Goal: Task Accomplishment & Management: Use online tool/utility

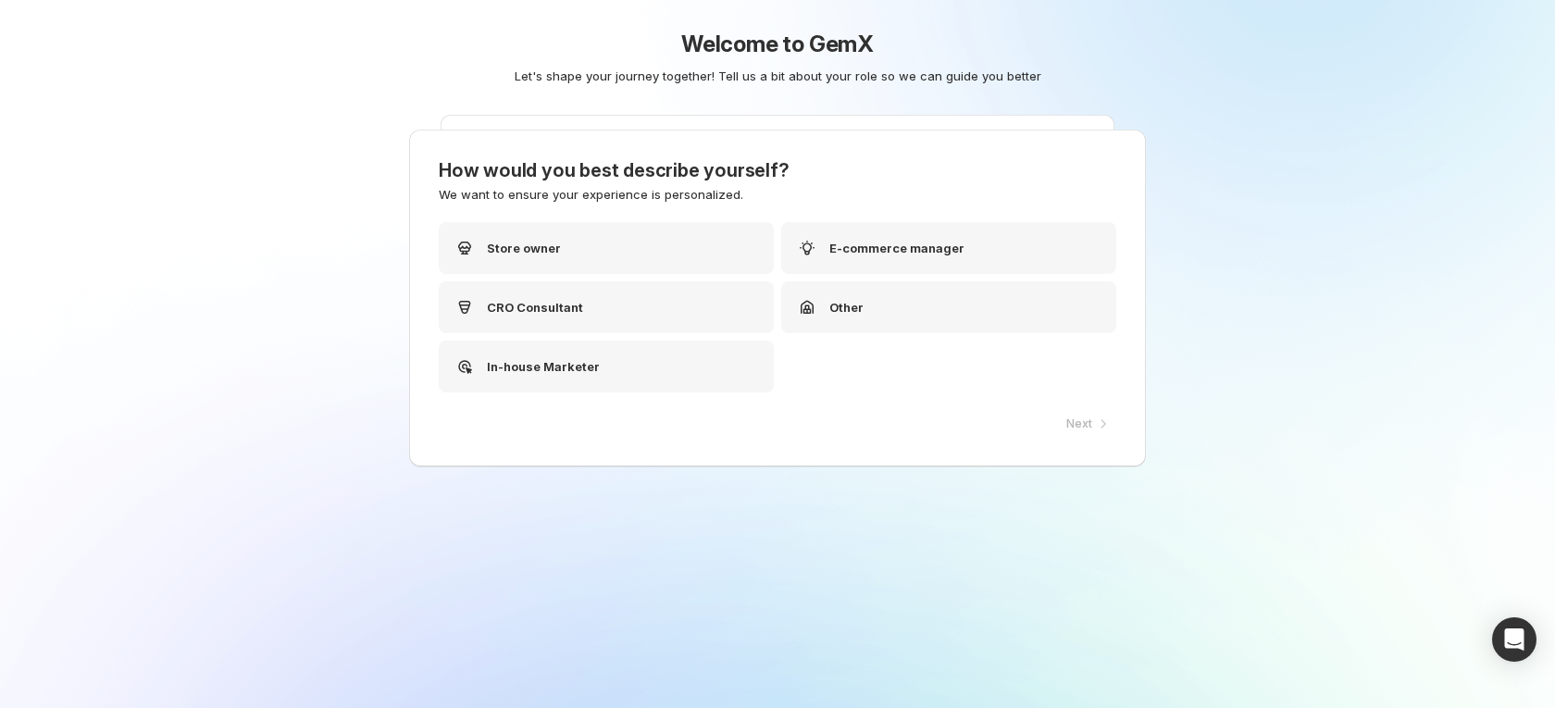
drag, startPoint x: 1193, startPoint y: 109, endPoint x: 1142, endPoint y: 87, distance: 55.5
click at [1193, 99] on div "Welcome to GemX Let's shape your journey together! Tell us a bit about your rol…" at bounding box center [778, 102] width 924 height 204
click at [614, 244] on div "Store owner" at bounding box center [606, 248] width 335 height 52
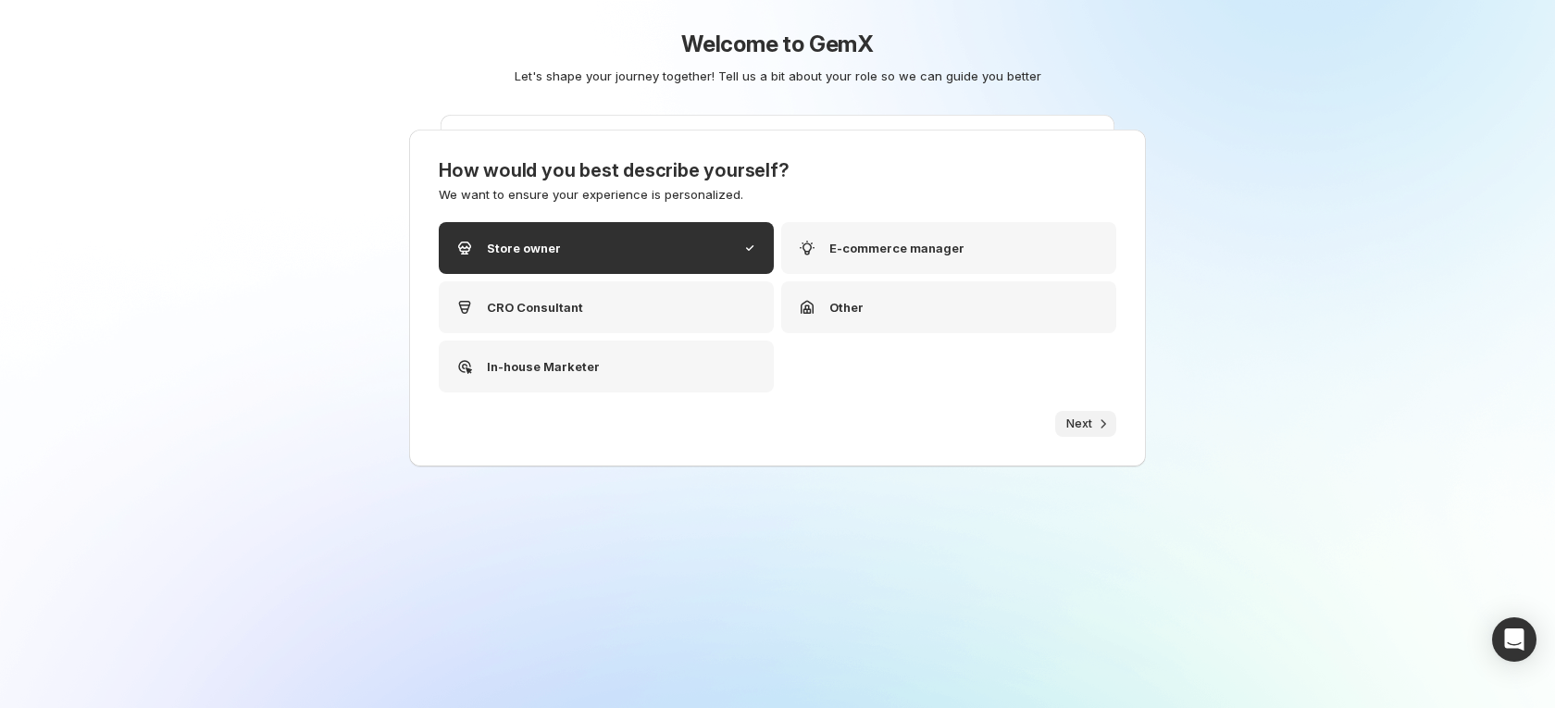
click at [1069, 413] on div "How would you best describe yourself? We want to ensure your experience is pers…" at bounding box center [777, 298] width 737 height 337
click at [1069, 413] on button "Next" at bounding box center [1085, 424] width 61 height 26
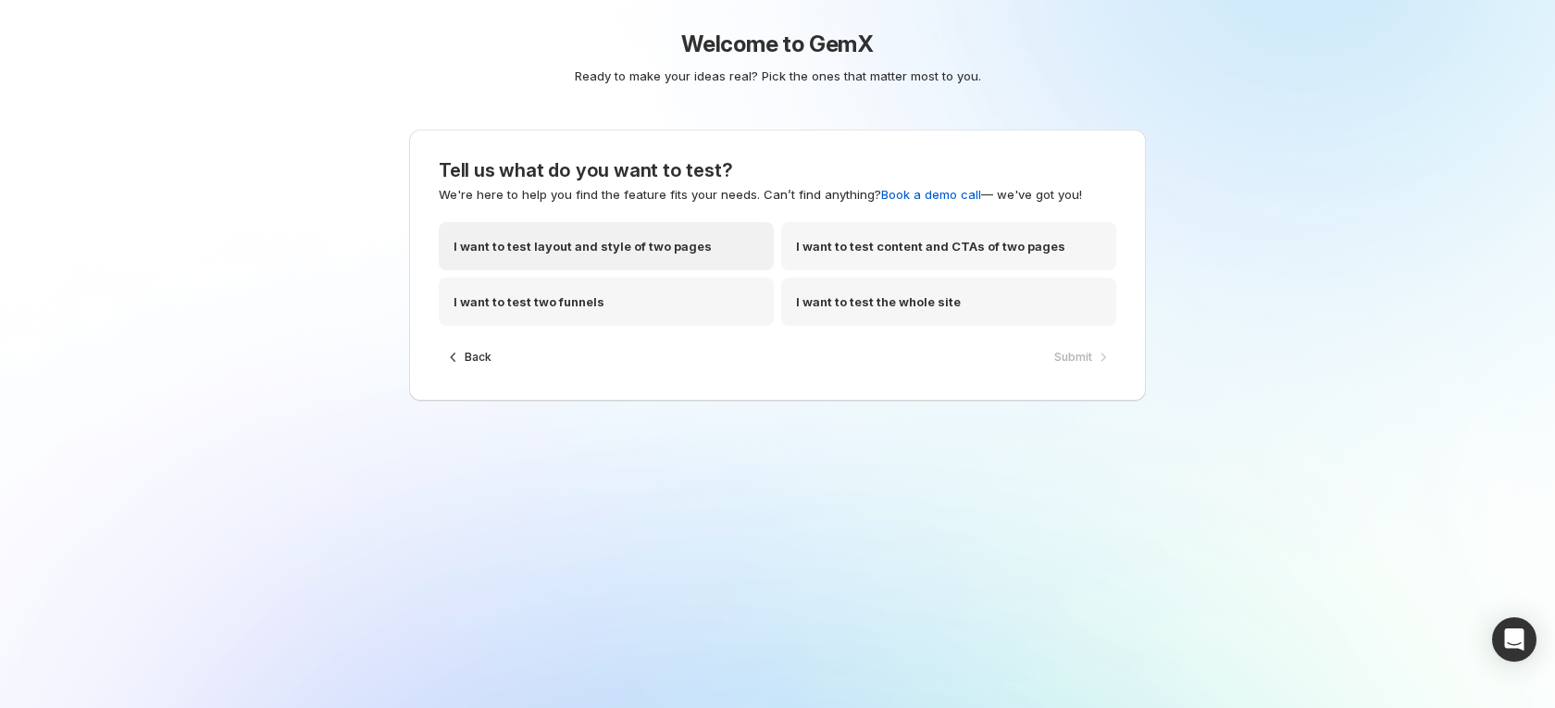
click at [641, 267] on div "I want to test layout and style of two pages" at bounding box center [606, 246] width 335 height 48
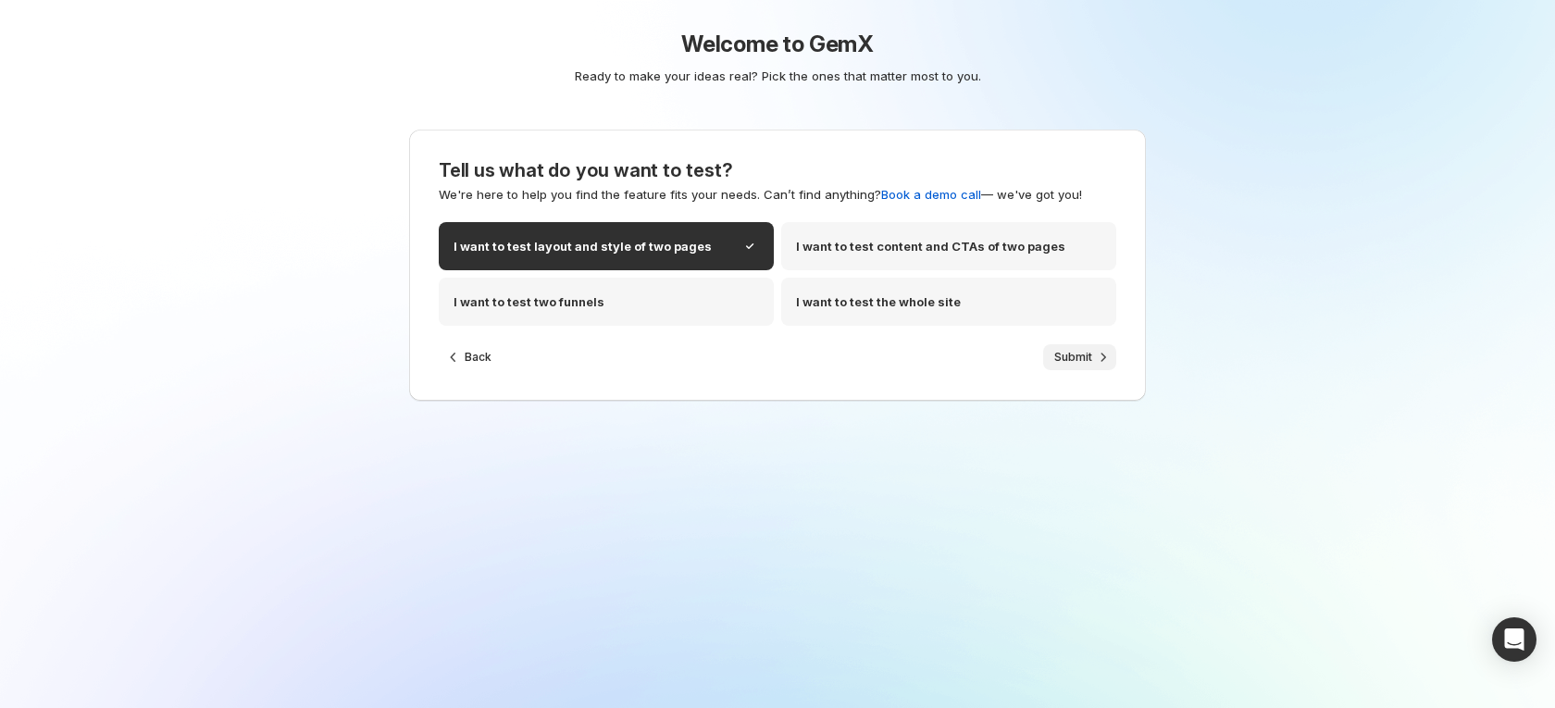
click at [1085, 363] on span "Submit" at bounding box center [1073, 357] width 38 height 15
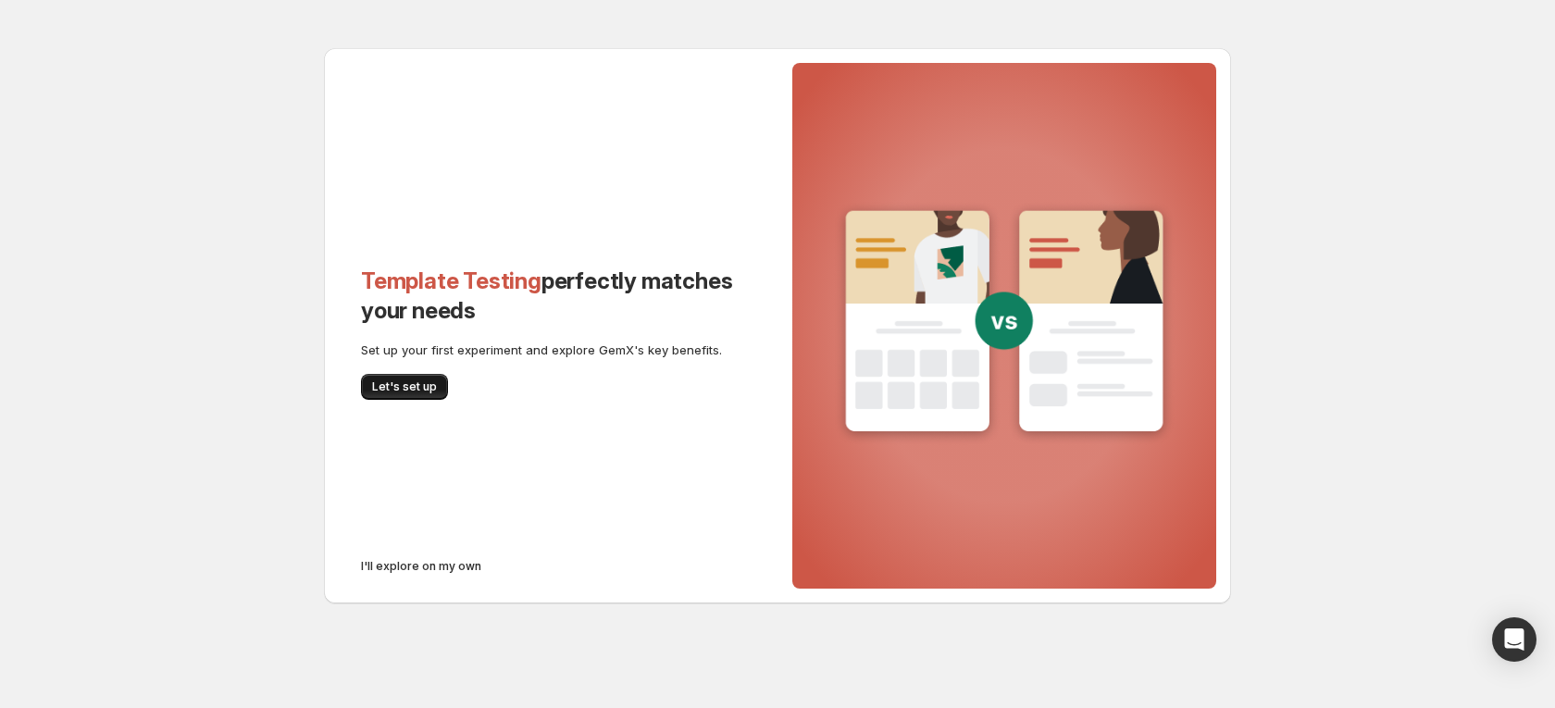
click at [422, 379] on button "Let's set up" at bounding box center [404, 387] width 87 height 26
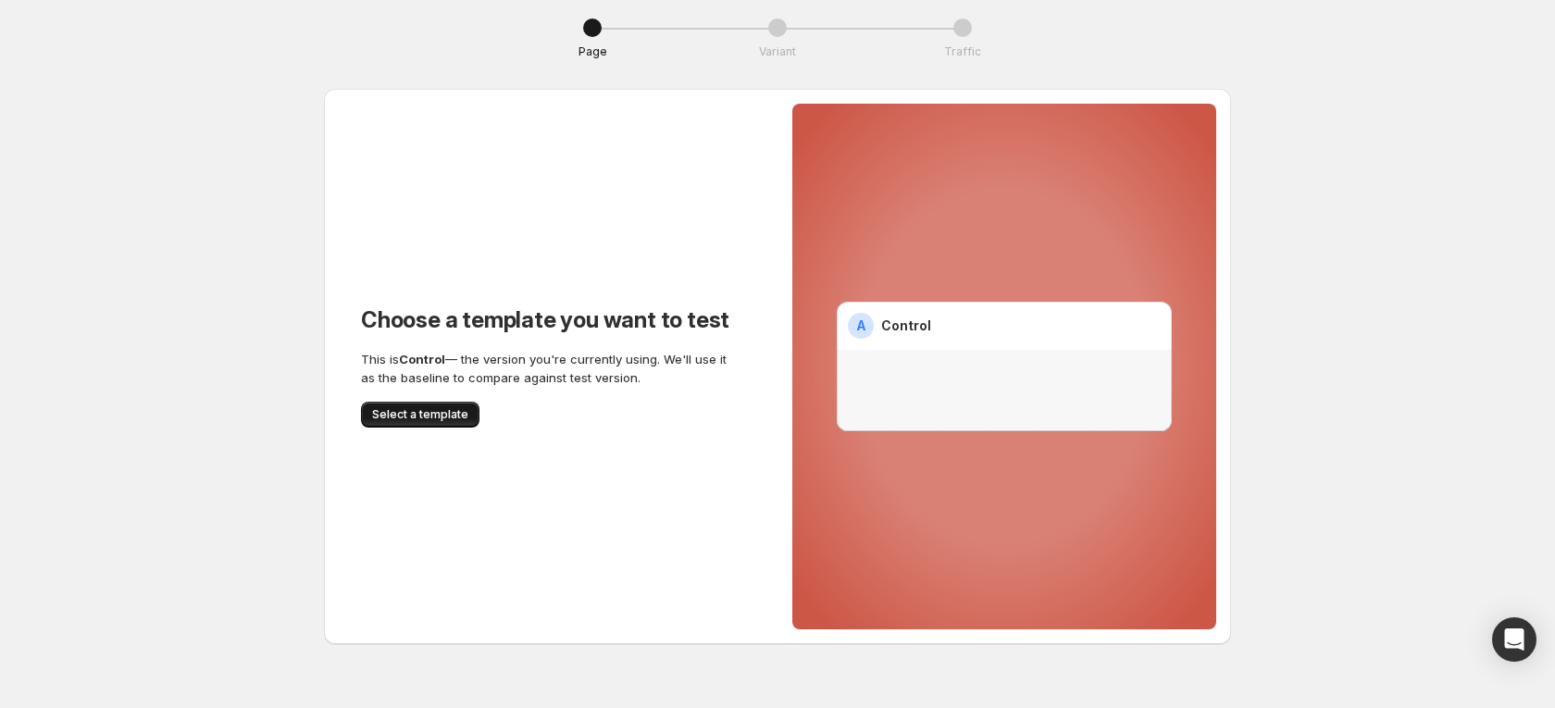
click at [430, 407] on span "Select a template" at bounding box center [420, 414] width 96 height 15
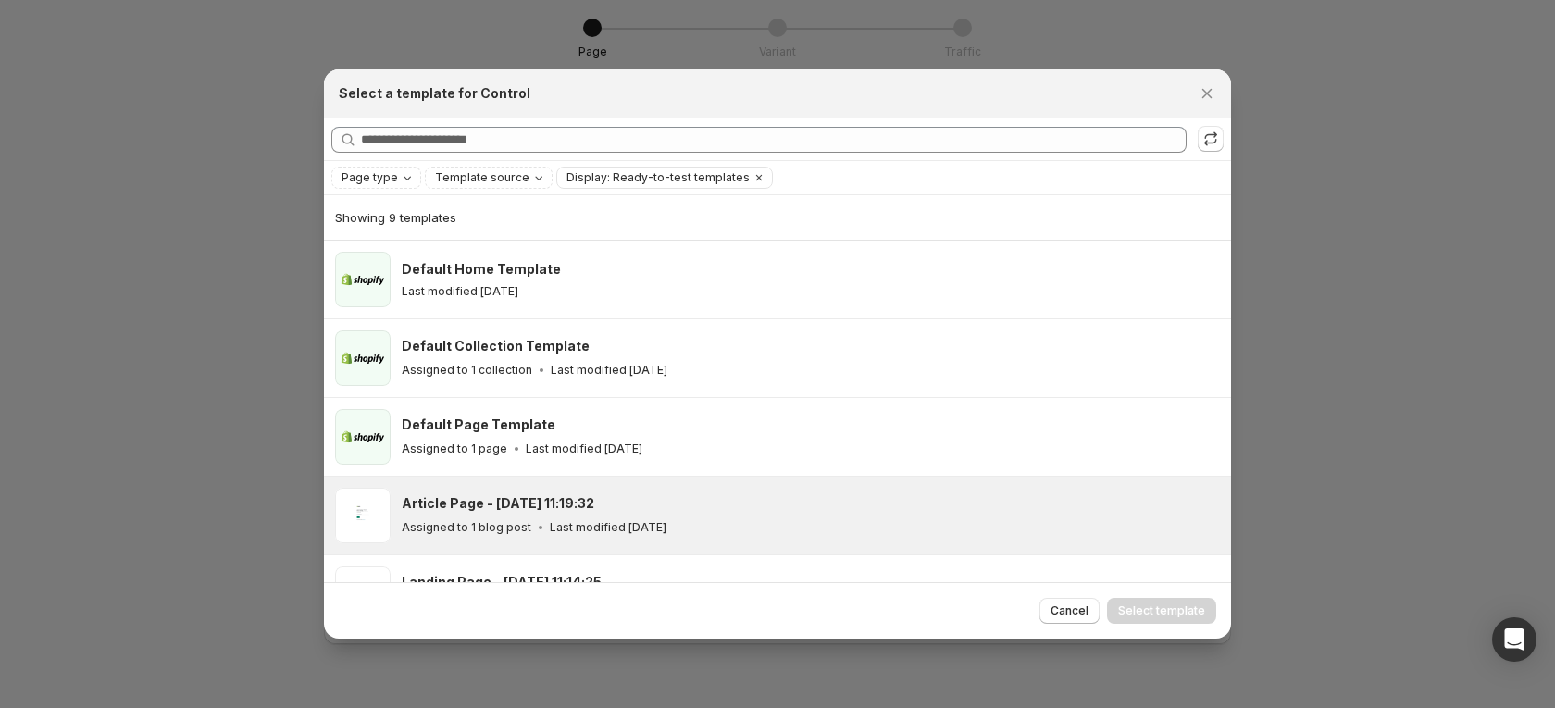
click at [584, 491] on div "Article Page - [DATE] 11:19:32 Assigned to 1 blog post Last modified [DATE]" at bounding box center [811, 516] width 818 height 56
click at [1191, 613] on span "Select template" at bounding box center [1161, 610] width 87 height 15
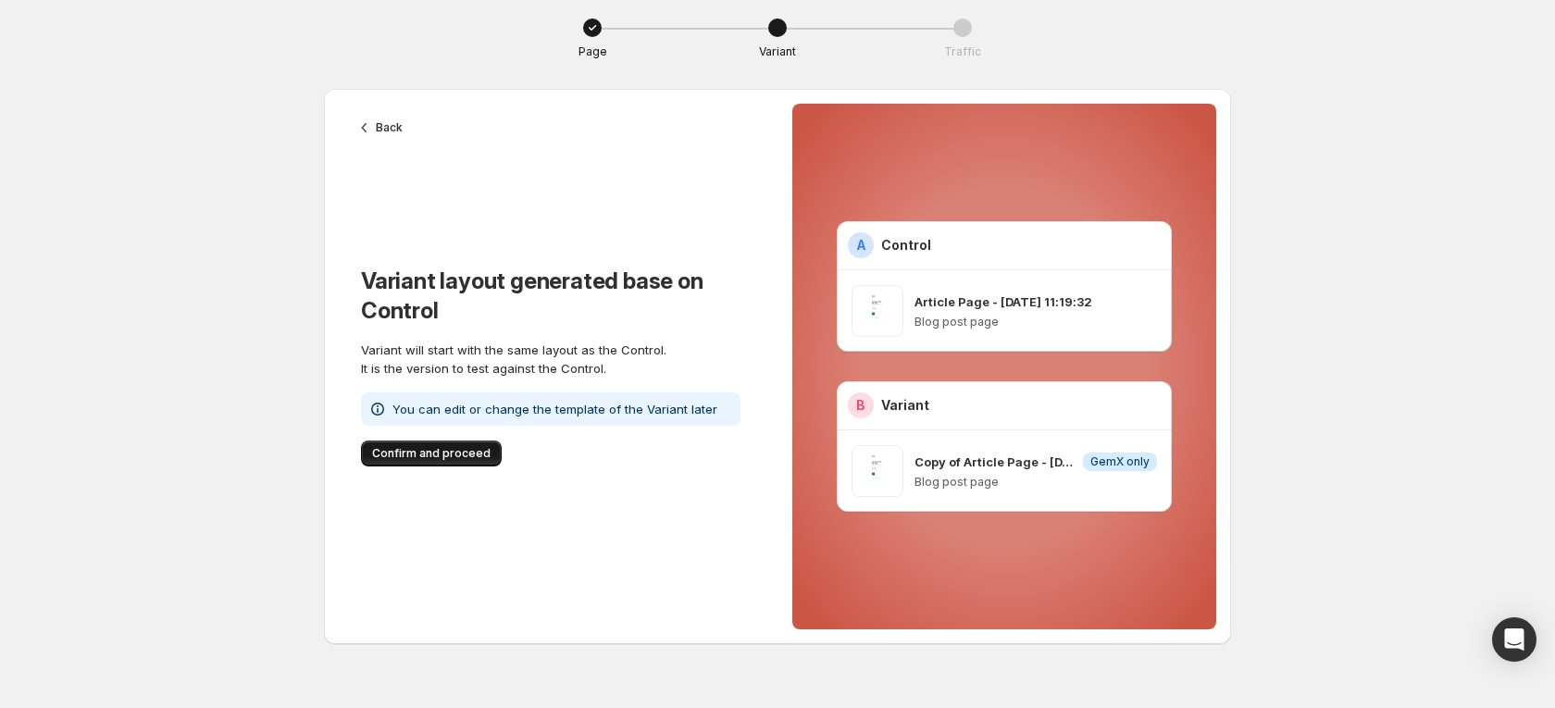
click at [440, 451] on span "Confirm and proceed" at bounding box center [431, 453] width 118 height 15
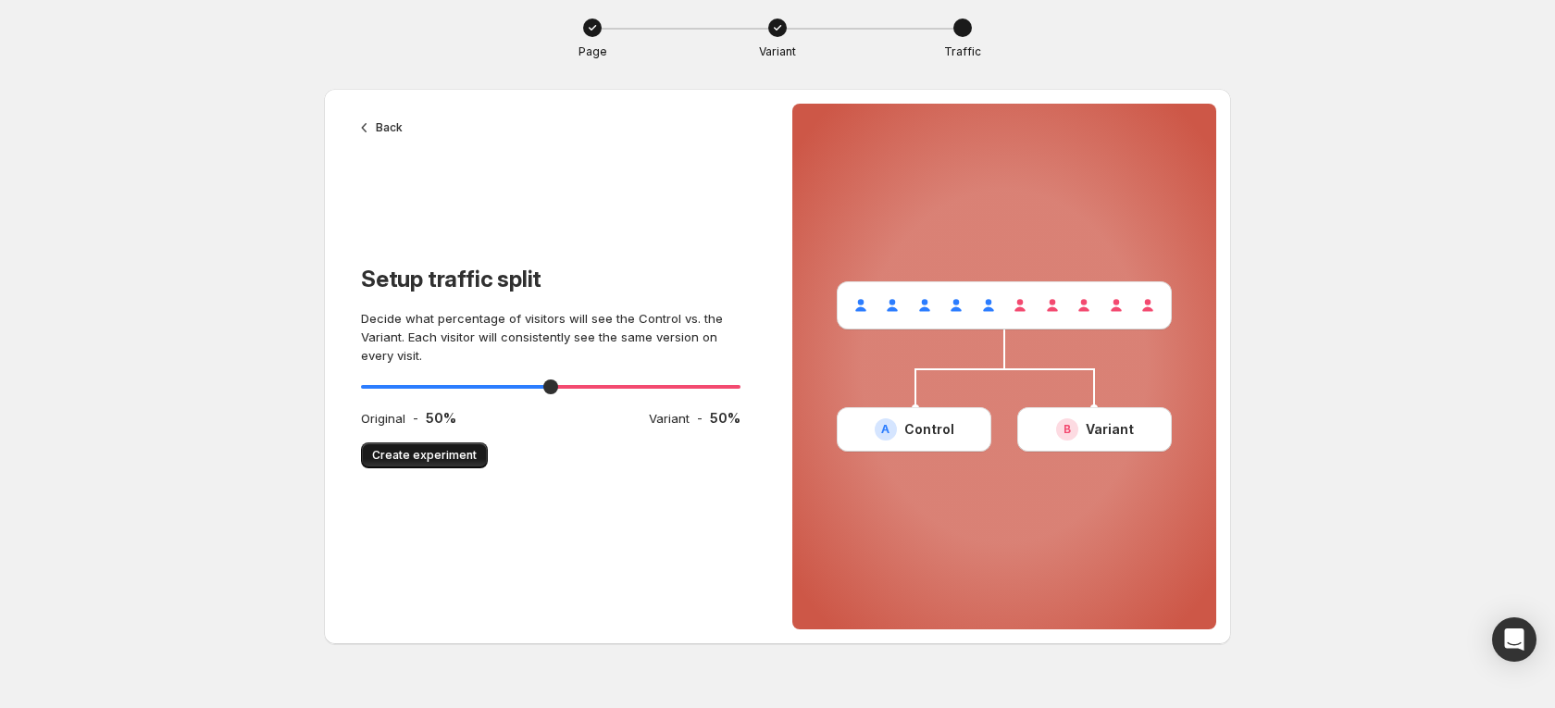
click at [417, 449] on span "Create experiment" at bounding box center [424, 455] width 105 height 15
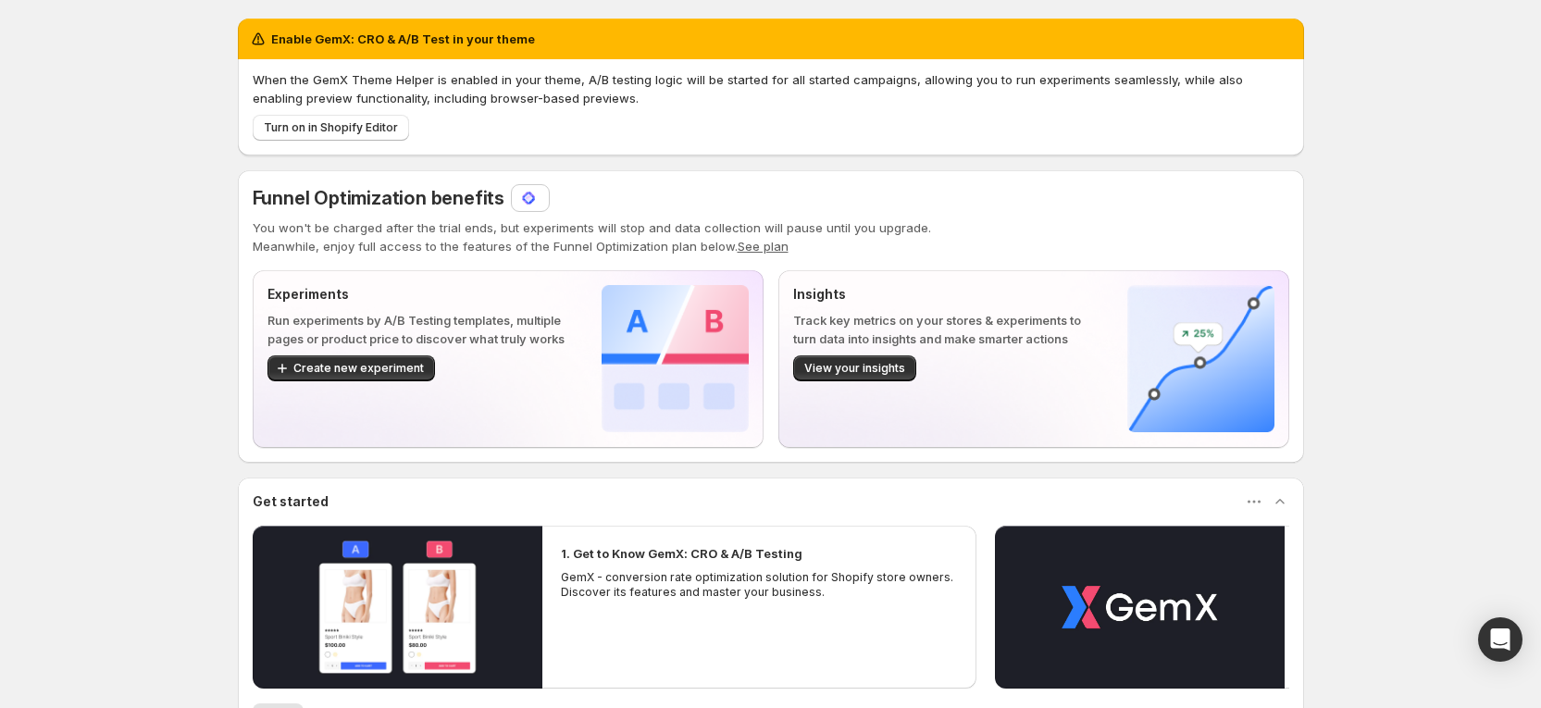
click at [534, 200] on img at bounding box center [528, 198] width 19 height 19
drag, startPoint x: 520, startPoint y: 374, endPoint x: 575, endPoint y: 412, distance: 66.5
click at [1468, 305] on div "Enable GemX: CRO & A/B Test in your theme When the GemX Theme Helper is enabled…" at bounding box center [770, 488] width 1541 height 977
click at [1376, 324] on div "Enable GemX: CRO & A/B Test in your theme When the GemX Theme Helper is enabled…" at bounding box center [770, 488] width 1541 height 977
click at [1404, 179] on div "Enable GemX: CRO & A/B Test in your theme When the GemX Theme Helper is enabled…" at bounding box center [770, 488] width 1541 height 977
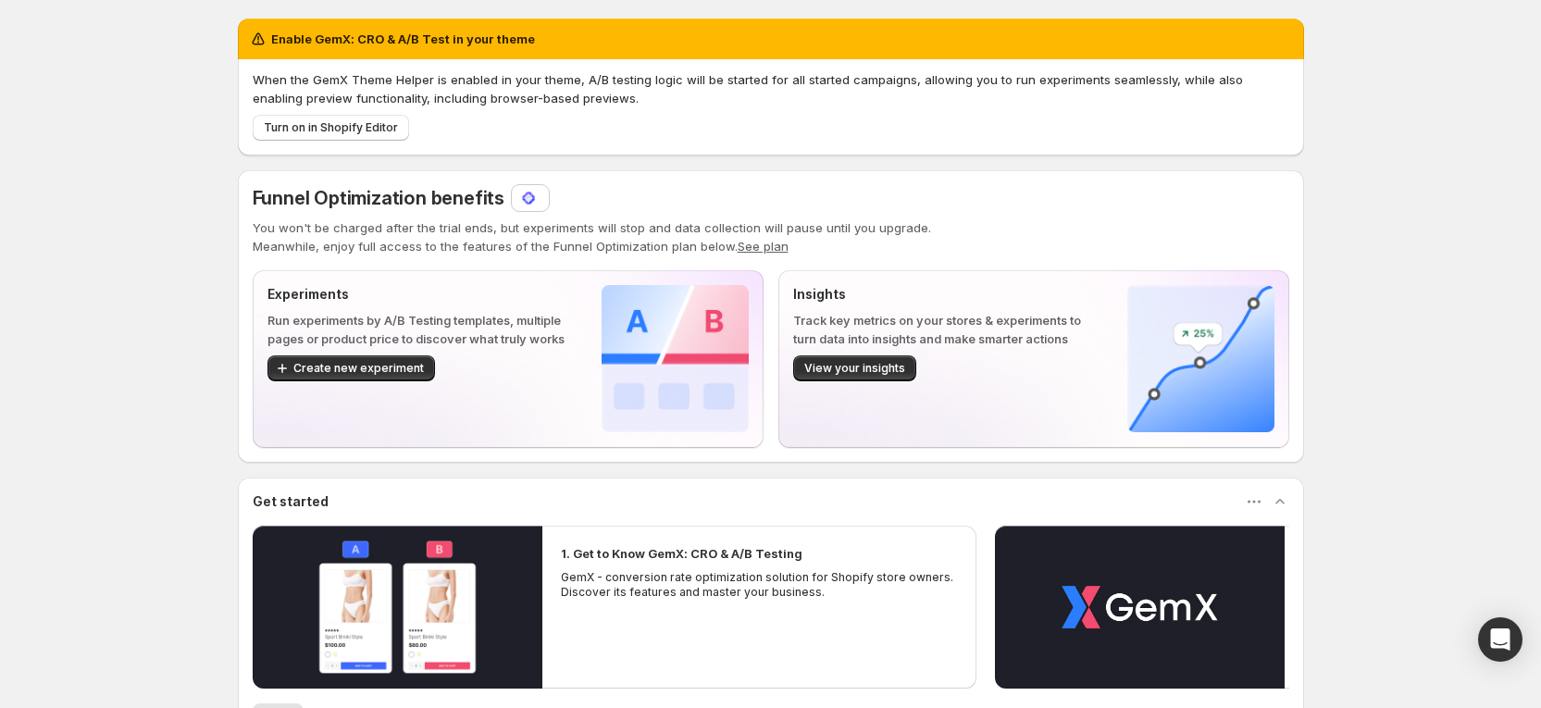
click at [541, 200] on div at bounding box center [530, 198] width 22 height 19
click at [530, 194] on img at bounding box center [528, 198] width 19 height 19
click at [538, 203] on img at bounding box center [528, 198] width 19 height 19
